Goal: Information Seeking & Learning: Learn about a topic

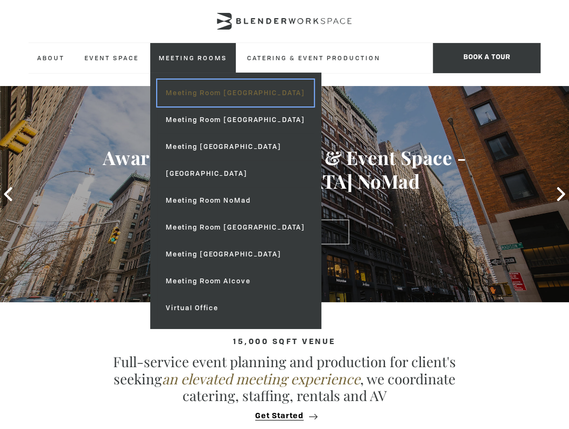
click at [185, 96] on link "Meeting Room [GEOGRAPHIC_DATA]" at bounding box center [235, 93] width 157 height 27
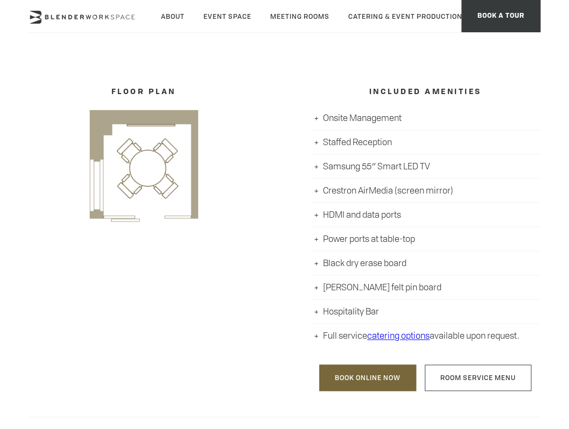
scroll to position [221, 0]
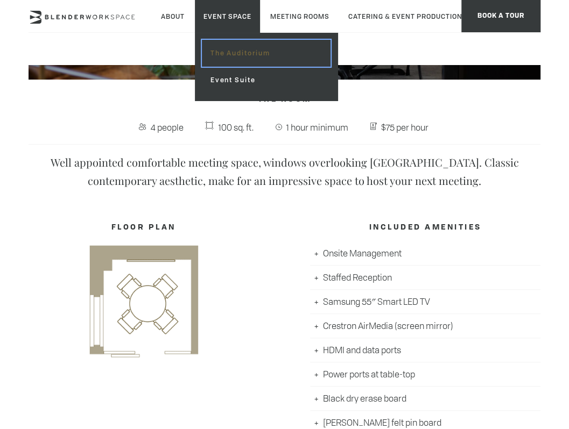
click at [229, 55] on link "The Auditorium" at bounding box center [266, 53] width 129 height 27
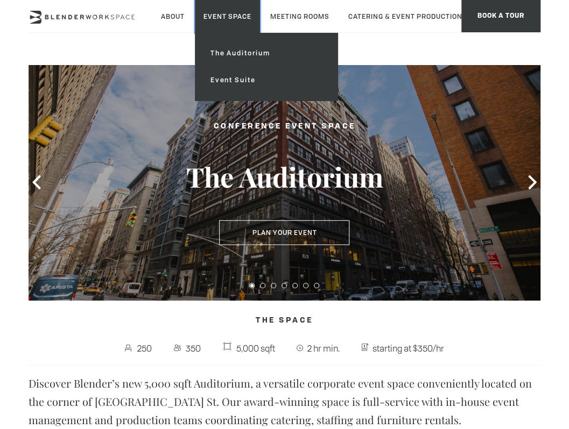
click at [234, 23] on link "Event Space" at bounding box center [227, 16] width 65 height 33
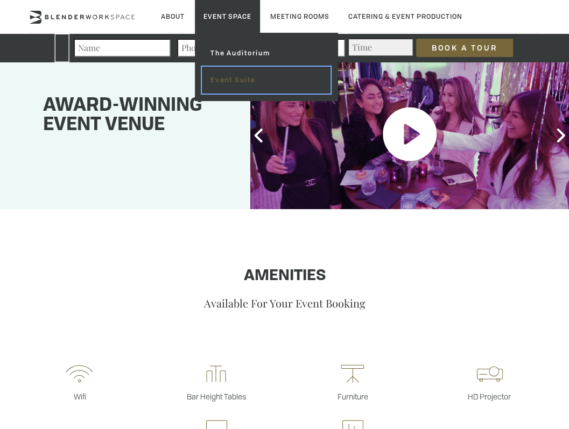
click at [238, 86] on link "Event Suite" at bounding box center [266, 80] width 129 height 27
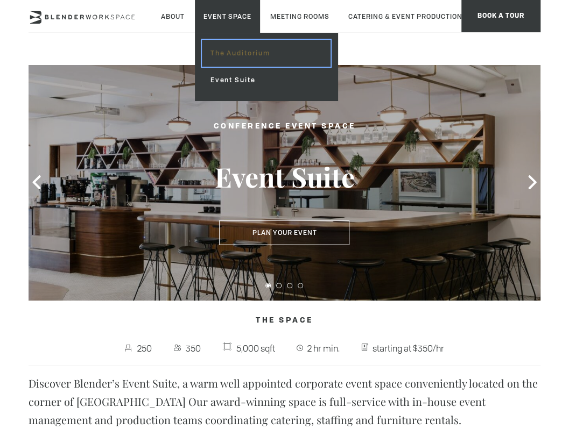
click at [249, 58] on link "The Auditorium" at bounding box center [266, 53] width 129 height 27
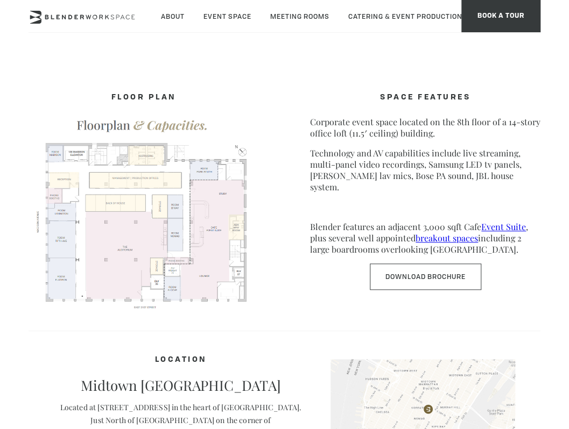
scroll to position [377, 0]
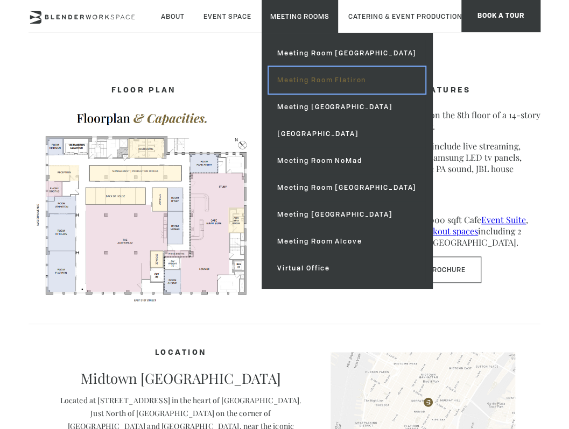
click at [311, 76] on link "Meeting Room Flatiron" at bounding box center [347, 80] width 157 height 27
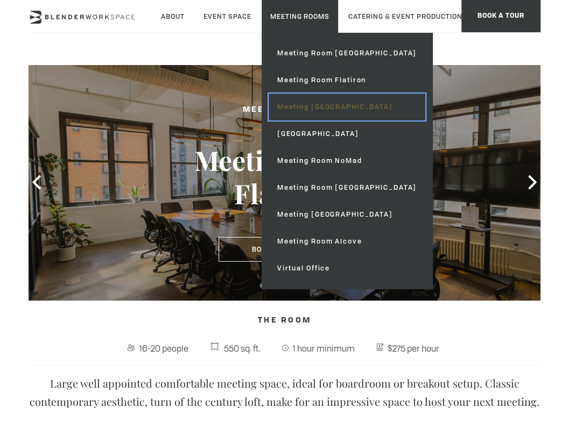
click at [297, 103] on link "Meeting [GEOGRAPHIC_DATA]" at bounding box center [347, 107] width 157 height 27
